Goal: Find contact information: Find contact information

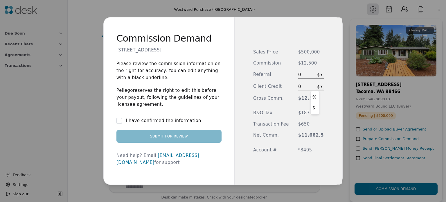
click at [315, 85] on div "Commission Demand [STREET_ADDRESS] Please review the commission information on …" at bounding box center [223, 101] width 446 height 202
click at [300, 64] on span "$12,500" at bounding box center [312, 63] width 26 height 7
click at [178, 159] on link "[EMAIL_ADDRESS][DOMAIN_NAME]" at bounding box center [158, 159] width 83 height 12
